Goal: Find specific page/section: Find specific page/section

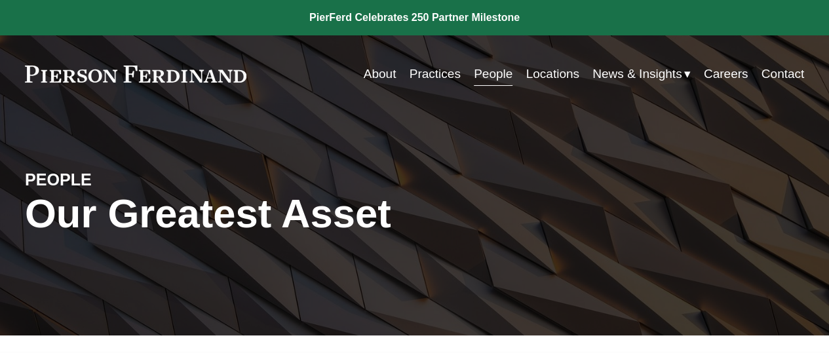
click at [482, 70] on link "People" at bounding box center [493, 74] width 39 height 25
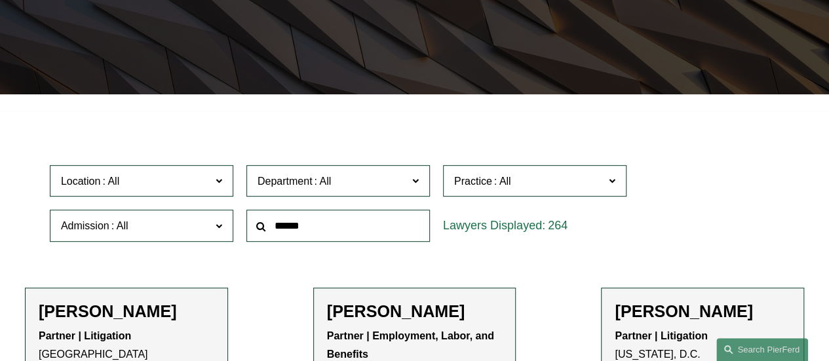
scroll to position [262, 0]
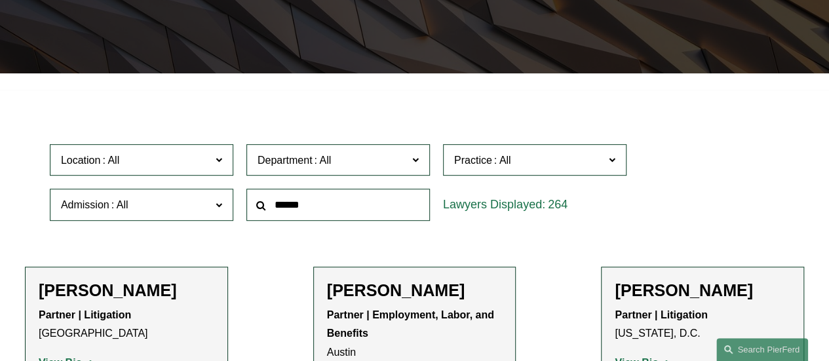
click at [323, 209] on input "text" at bounding box center [337, 205] width 183 height 32
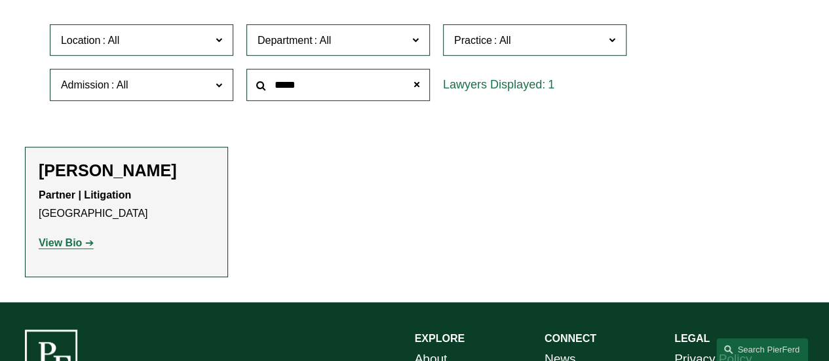
scroll to position [393, 0]
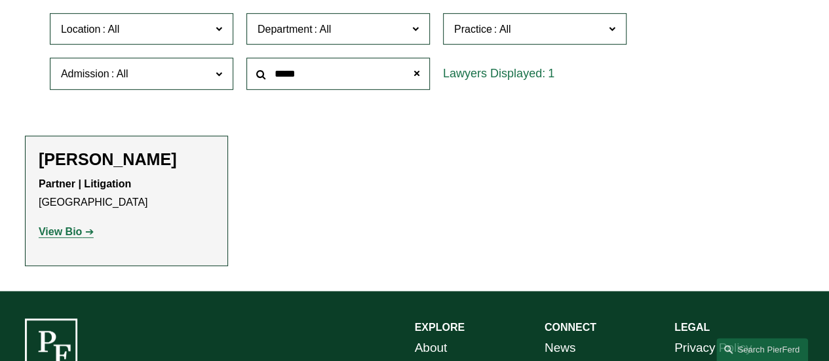
type input "*****"
click at [57, 231] on strong "View Bio" at bounding box center [60, 231] width 43 height 11
